Goal: Task Accomplishment & Management: Manage account settings

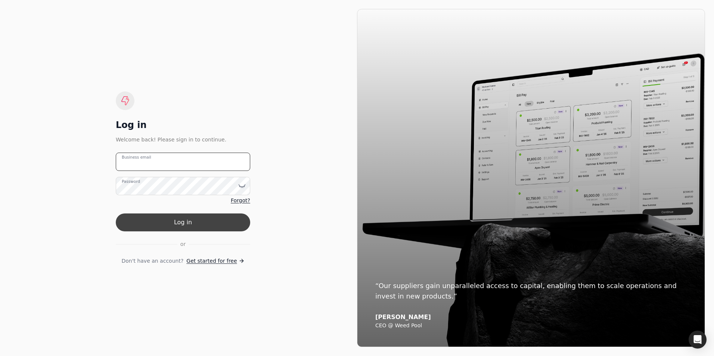
type email "[PERSON_NAME][EMAIL_ADDRESS][DOMAIN_NAME]"
click at [211, 220] on button "Log in" at bounding box center [183, 223] width 134 height 18
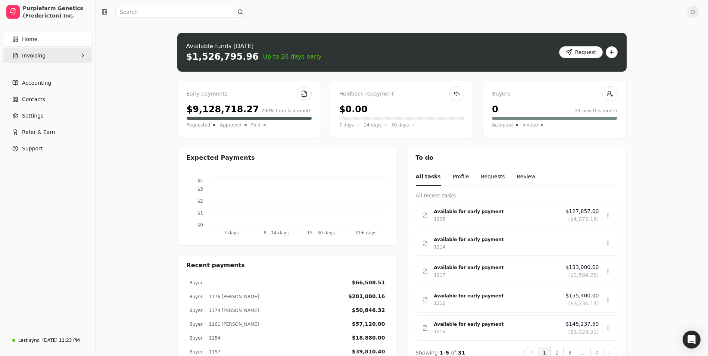
click at [44, 60] on button "Invoicing" at bounding box center [47, 55] width 89 height 15
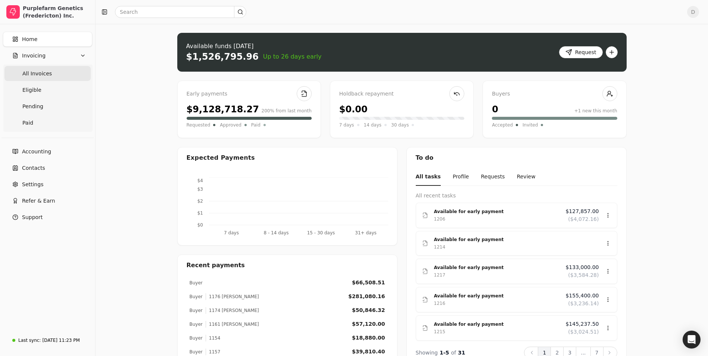
click at [45, 78] on Invoices "All Invoices" at bounding box center [47, 73] width 86 height 15
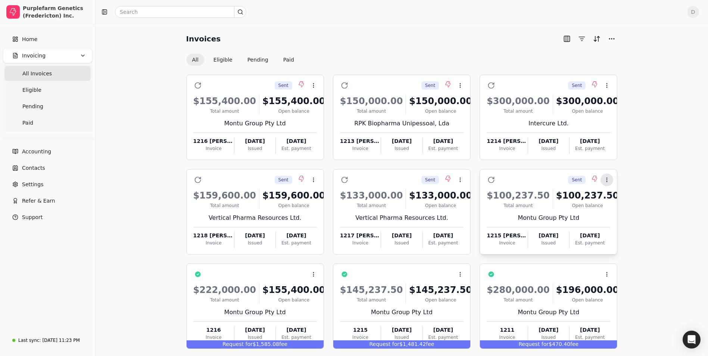
click at [605, 182] on icon at bounding box center [607, 180] width 6 height 6
click at [614, 203] on li "Open" at bounding box center [643, 198] width 92 height 14
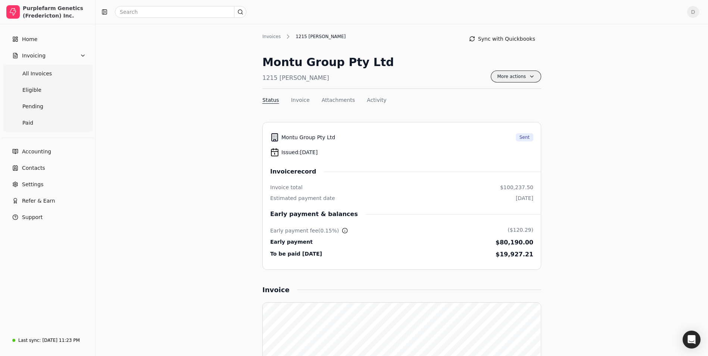
click at [526, 78] on span "More actions" at bounding box center [516, 77] width 50 height 12
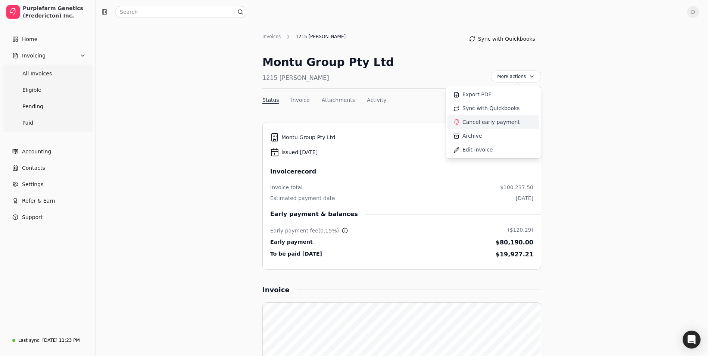
click at [508, 119] on span "Cancel early payment" at bounding box center [490, 122] width 57 height 8
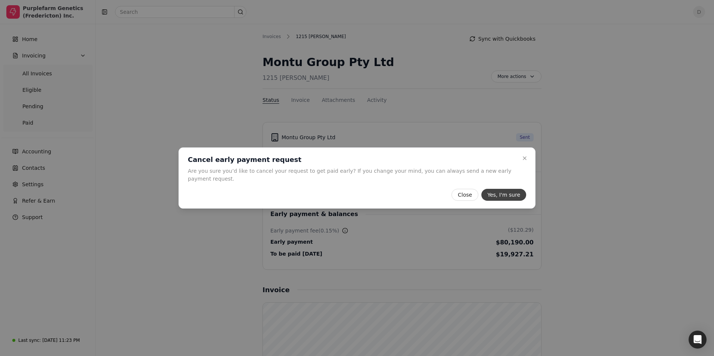
click at [500, 191] on button "Yes, I'm sure" at bounding box center [503, 195] width 45 height 12
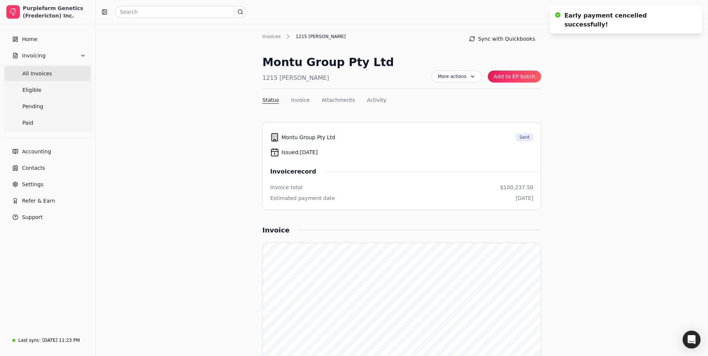
click at [44, 73] on span "All Invoices" at bounding box center [36, 74] width 29 height 8
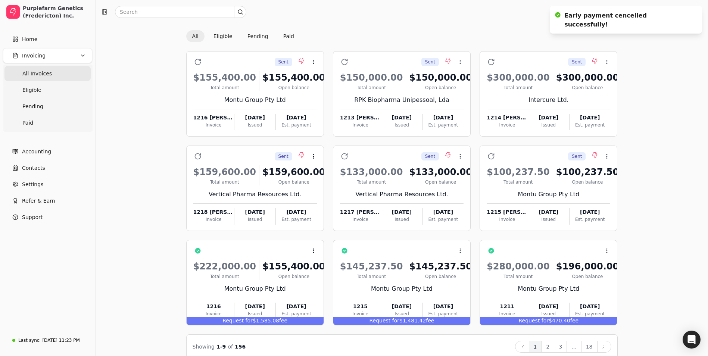
scroll to position [35, 0]
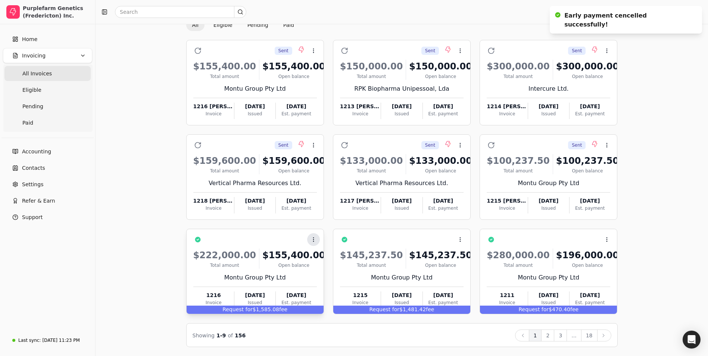
click at [316, 239] on icon at bounding box center [314, 240] width 6 height 6
click at [314, 255] on icon at bounding box center [312, 258] width 6 height 6
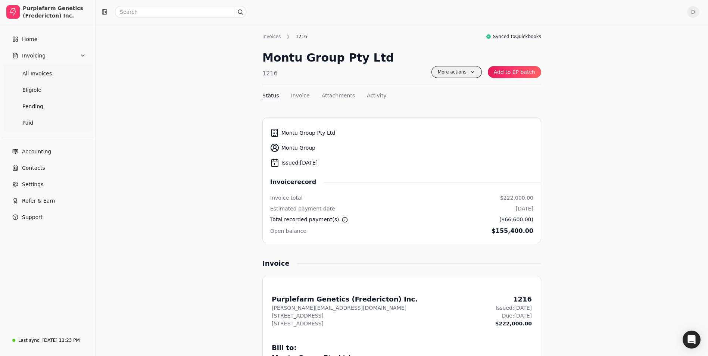
click at [478, 72] on span "More actions" at bounding box center [457, 72] width 50 height 12
click at [35, 75] on span "All Invoices" at bounding box center [36, 74] width 29 height 8
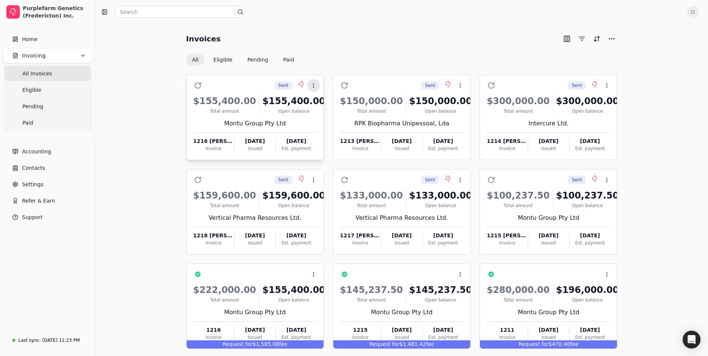
click at [315, 88] on icon at bounding box center [314, 85] width 6 height 6
click at [315, 103] on li "Open" at bounding box center [349, 104] width 92 height 14
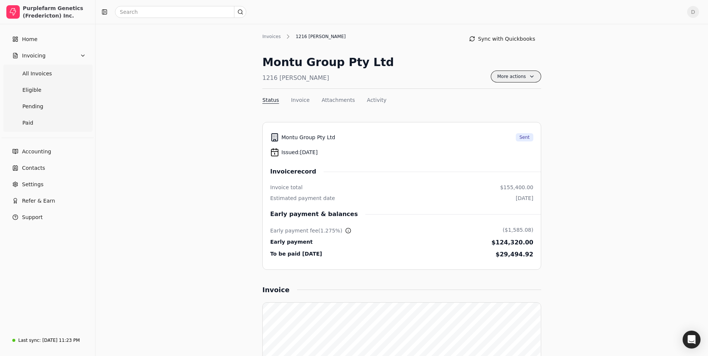
click at [535, 76] on span "More actions" at bounding box center [516, 77] width 50 height 12
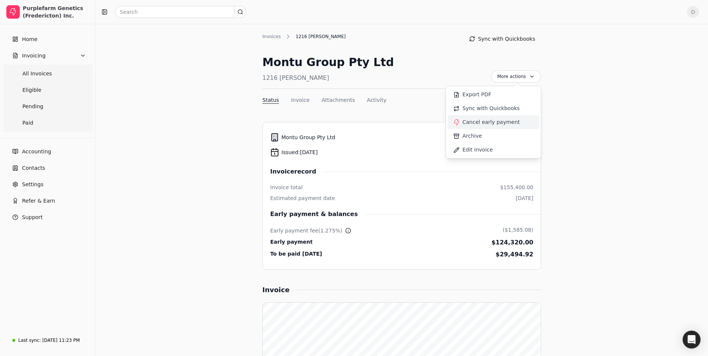
click at [505, 125] on span "Cancel early payment" at bounding box center [490, 122] width 57 height 8
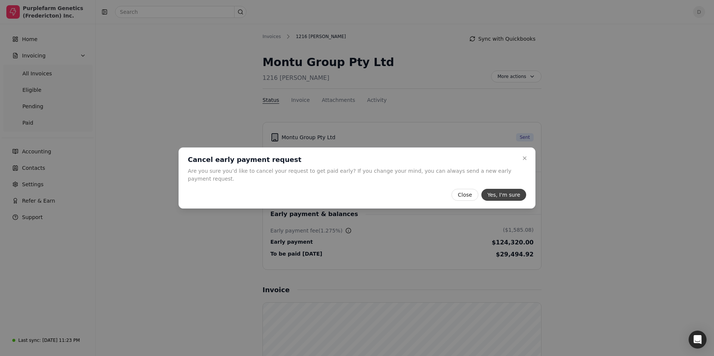
click at [503, 193] on button "Yes, I'm sure" at bounding box center [503, 195] width 45 height 12
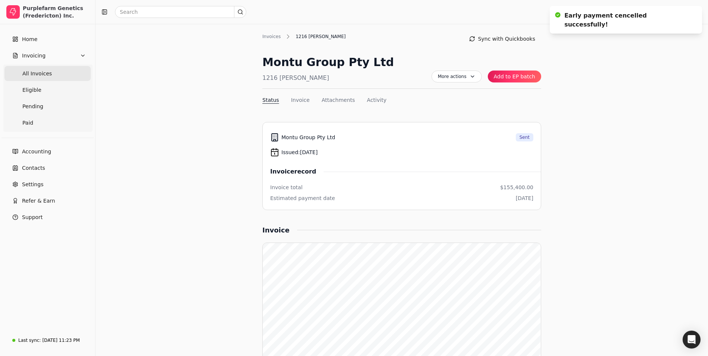
click at [46, 78] on Invoices "All Invoices" at bounding box center [47, 73] width 86 height 15
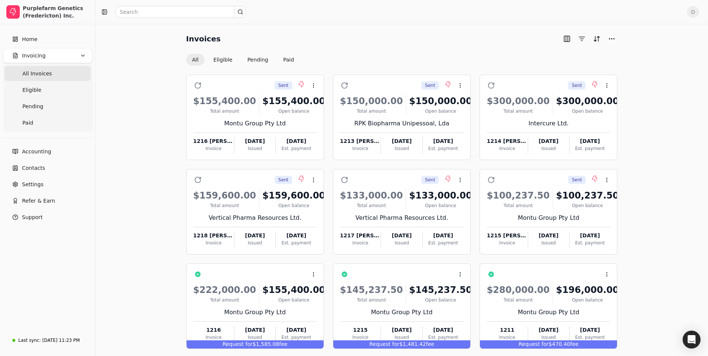
scroll to position [35, 0]
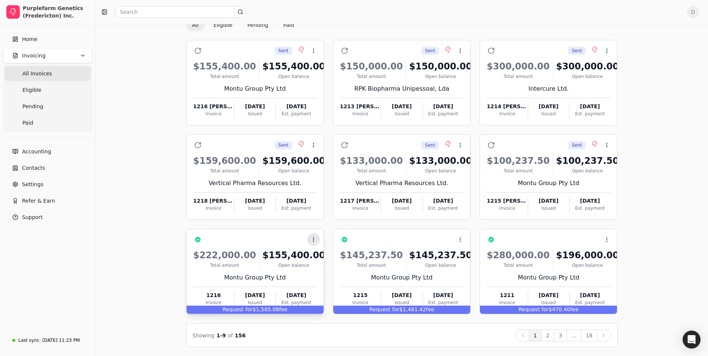
click at [313, 241] on circle at bounding box center [313, 241] width 0 height 0
click at [314, 260] on icon at bounding box center [312, 258] width 6 height 6
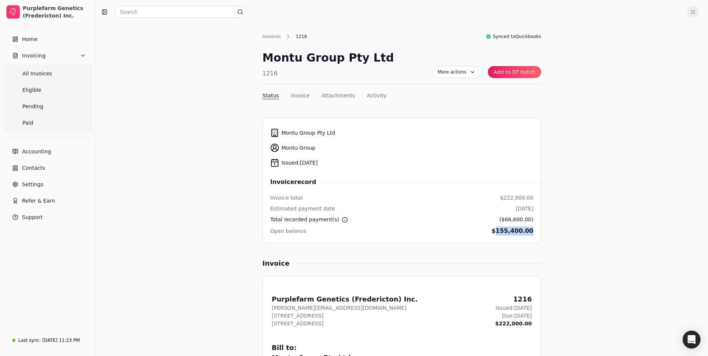
drag, startPoint x: 505, startPoint y: 232, endPoint x: 539, endPoint y: 231, distance: 33.6
click at [539, 231] on li "Montu Group Pty Ltd Montu Group Issued: [DATE] Invoice record Invoice total $22…" at bounding box center [401, 181] width 279 height 126
drag, startPoint x: 539, startPoint y: 231, endPoint x: 588, endPoint y: 246, distance: 51.5
click at [27, 74] on span "All Invoices" at bounding box center [36, 74] width 29 height 8
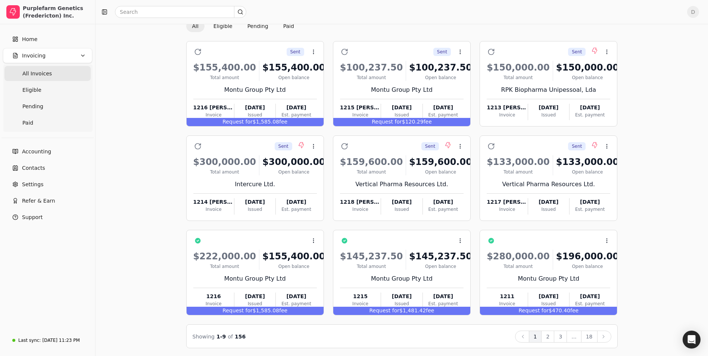
scroll to position [35, 0]
